Goal: Use online tool/utility: Utilize a website feature to perform a specific function

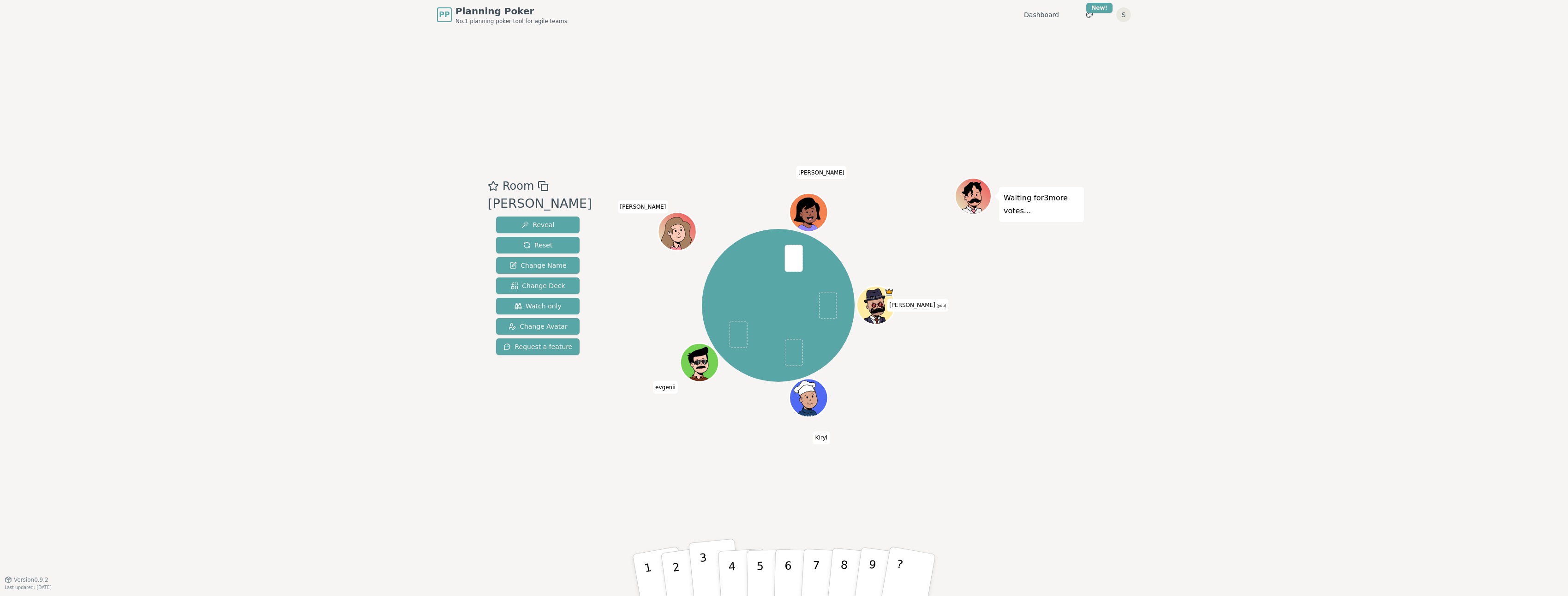
click at [699, 570] on button "3" at bounding box center [715, 575] width 53 height 73
click at [713, 547] on button "3" at bounding box center [715, 575] width 53 height 73
drag, startPoint x: 713, startPoint y: 547, endPoint x: 632, endPoint y: 452, distance: 124.8
click at [632, 452] on div "Room [PERSON_NAME] Reveal Reset Change Name Change Deck Watch only Change Avata…" at bounding box center [784, 304] width 600 height 550
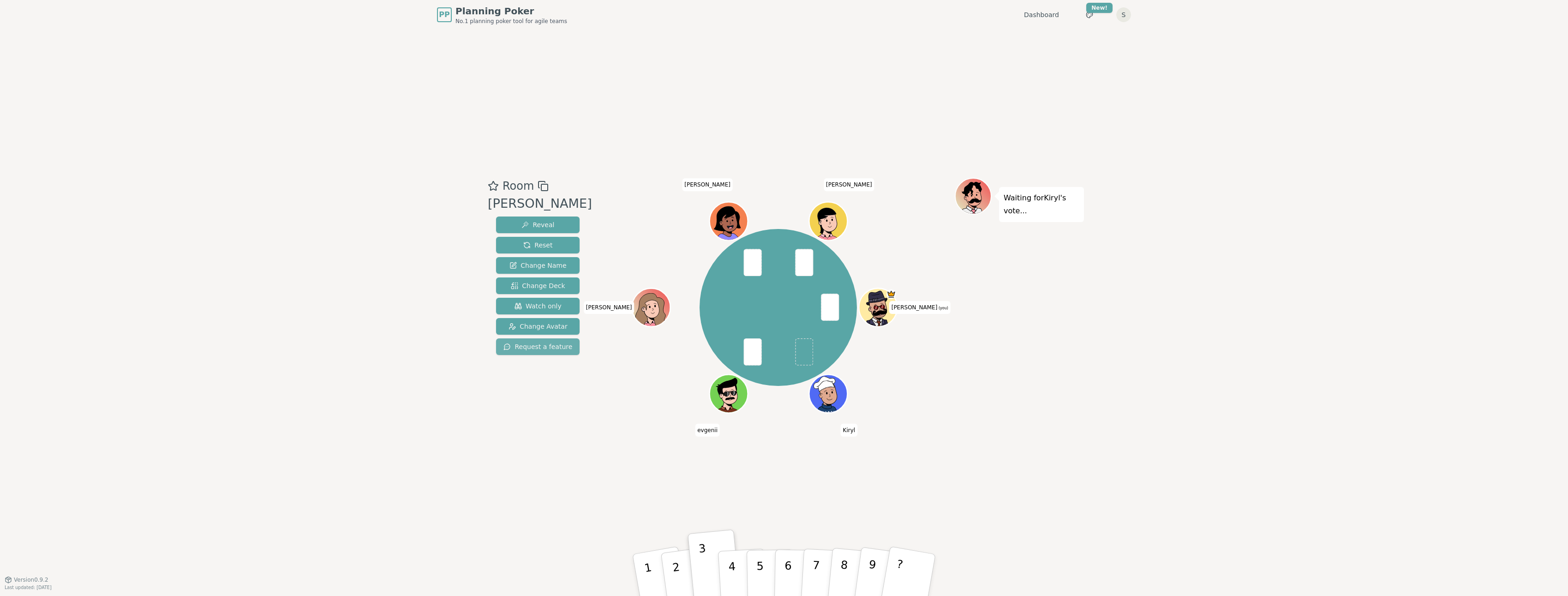
click at [501, 353] on button "Request a feature" at bounding box center [538, 347] width 83 height 16
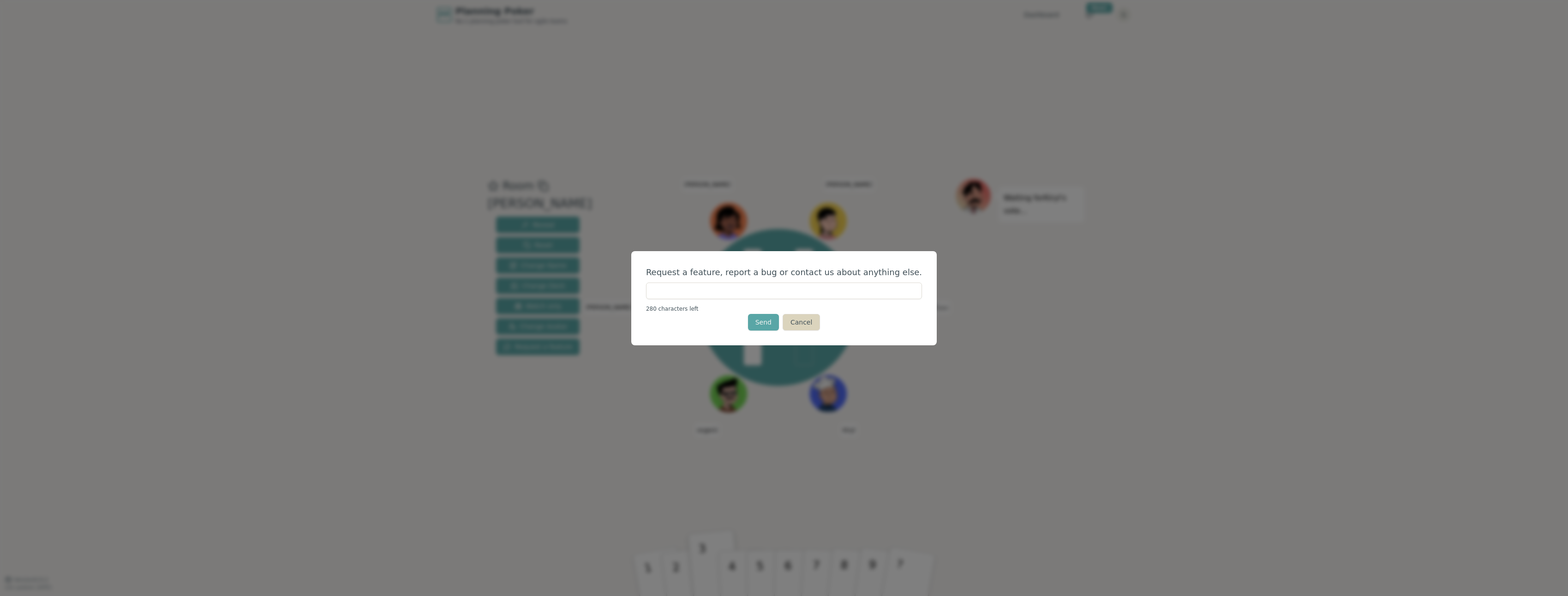
click at [795, 319] on button "Cancel" at bounding box center [801, 322] width 38 height 16
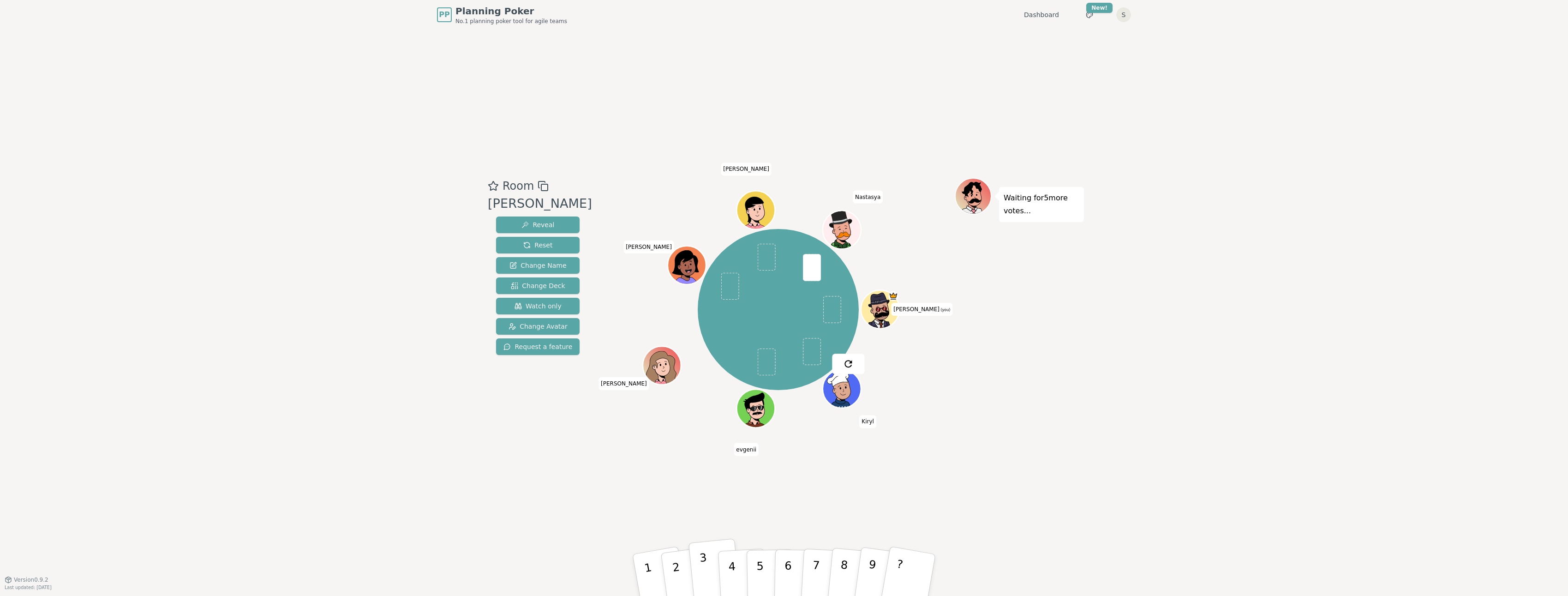
click at [698, 557] on button "3" at bounding box center [715, 575] width 53 height 73
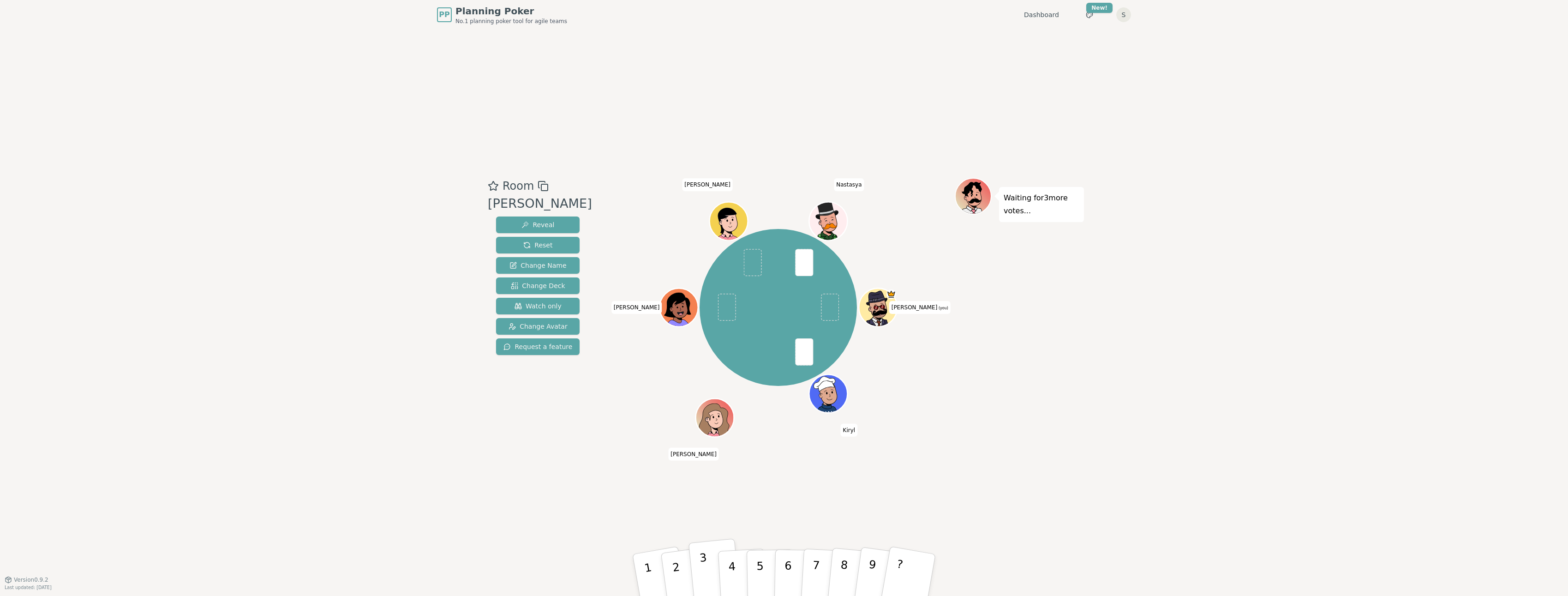
click at [702, 571] on p "3" at bounding box center [705, 577] width 12 height 51
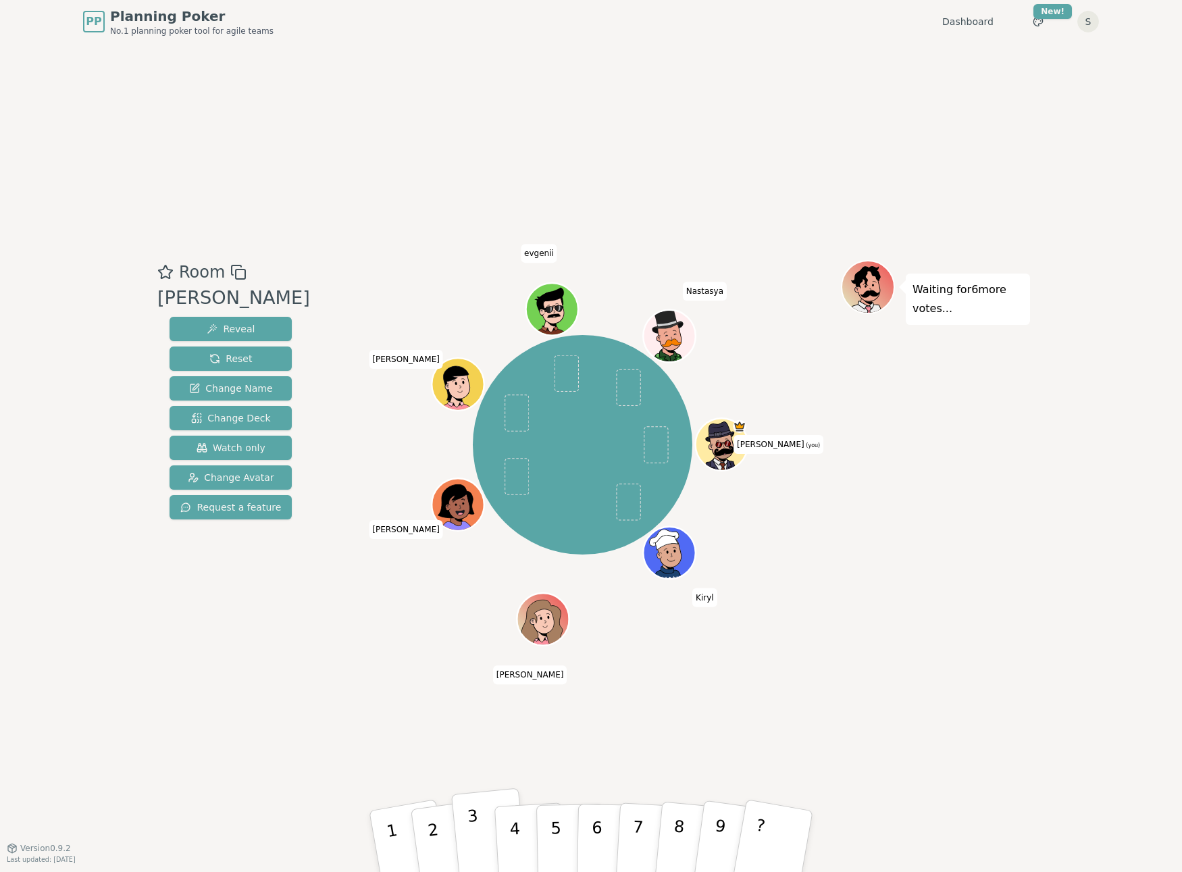
click at [481, 826] on button "3" at bounding box center [489, 841] width 77 height 107
click at [488, 823] on button "3" at bounding box center [489, 841] width 77 height 107
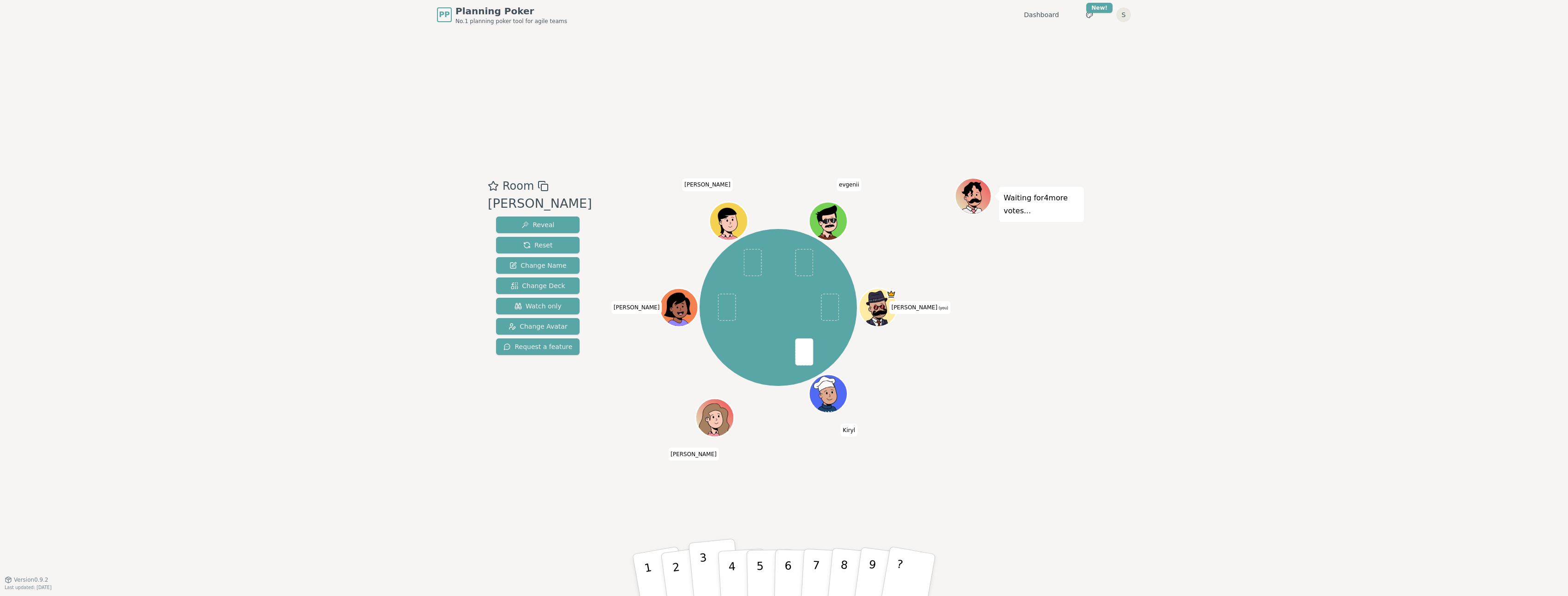
click at [715, 556] on button "3" at bounding box center [715, 575] width 53 height 73
